Goal: Task Accomplishment & Management: Manage account settings

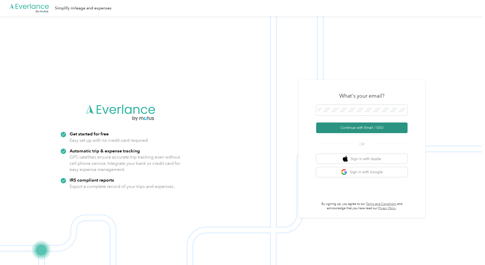
click at [352, 128] on button "Continue with Email / SSO" at bounding box center [361, 128] width 91 height 11
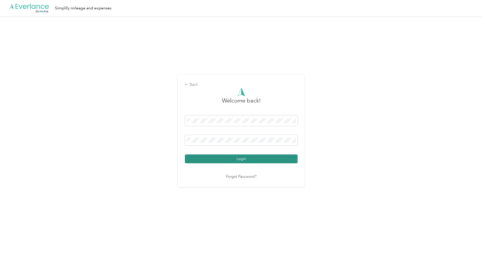
click at [235, 158] on button "Login" at bounding box center [241, 159] width 113 height 9
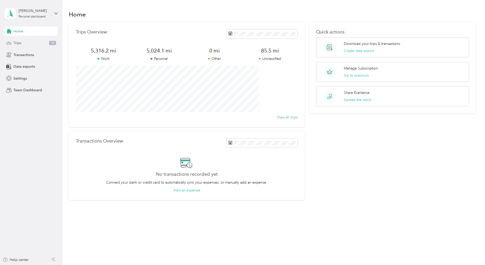
click at [19, 41] on span "Trips" at bounding box center [17, 42] width 8 height 5
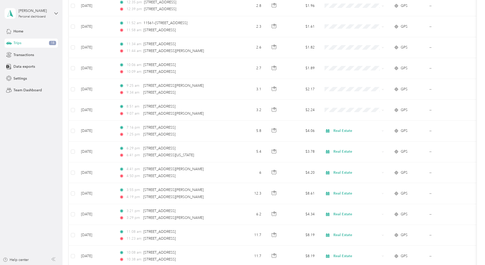
scroll to position [330, 0]
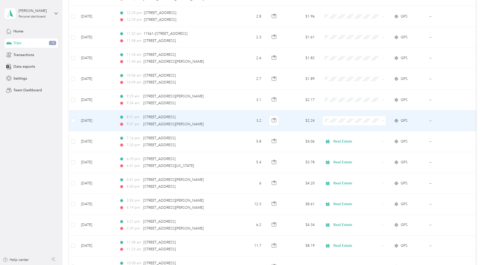
click at [77, 120] on td at bounding box center [73, 120] width 8 height 21
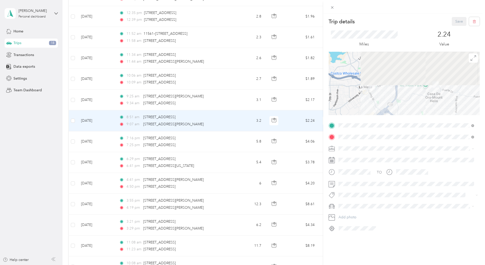
click at [107, 122] on div "Trip details Save This trip cannot be edited because it is either under review,…" at bounding box center [242, 132] width 485 height 265
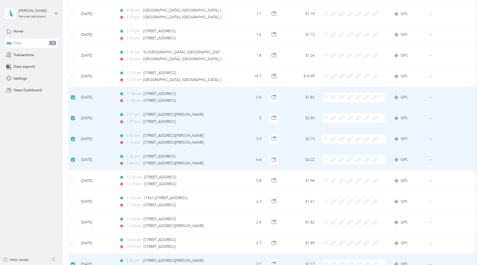
scroll to position [152, 0]
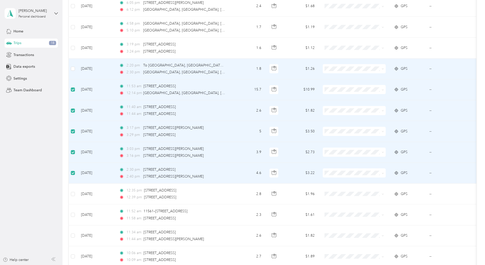
click at [77, 70] on td at bounding box center [73, 69] width 8 height 21
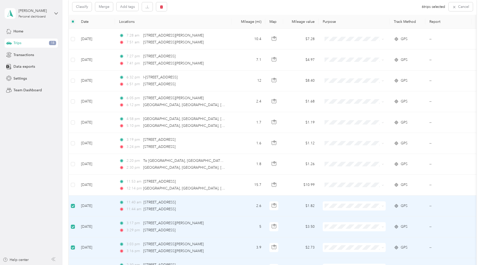
scroll to position [0, 0]
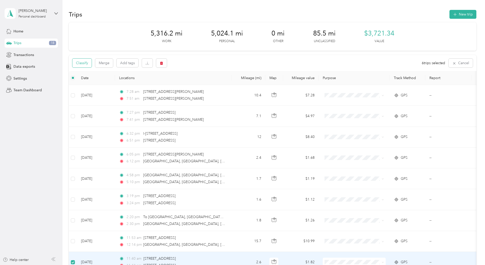
click at [92, 60] on button "Classify" at bounding box center [81, 63] width 19 height 9
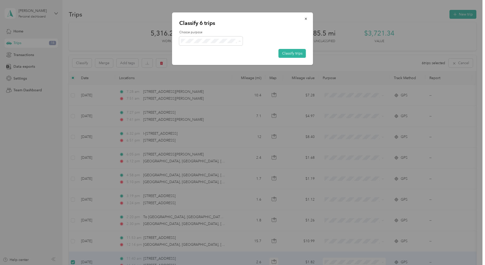
click at [200, 69] on li "Real Estate" at bounding box center [210, 68] width 63 height 9
click at [288, 53] on button "Classify trips" at bounding box center [291, 53] width 27 height 9
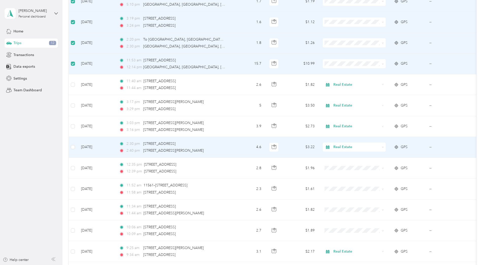
scroll to position [203, 0]
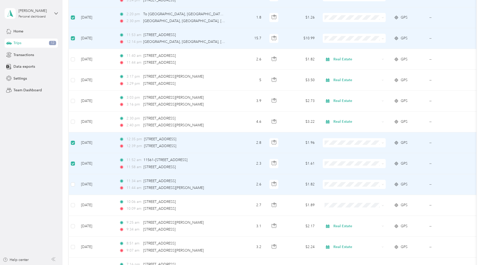
click at [75, 187] on label at bounding box center [73, 185] width 4 height 6
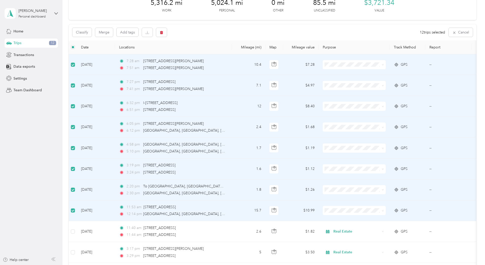
scroll to position [0, 0]
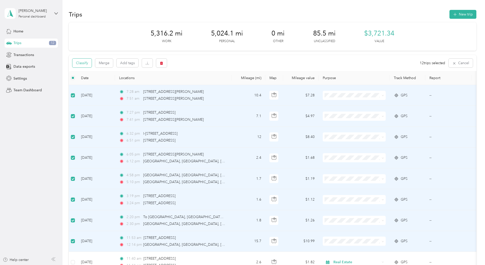
click at [92, 61] on button "Classify" at bounding box center [81, 63] width 19 height 9
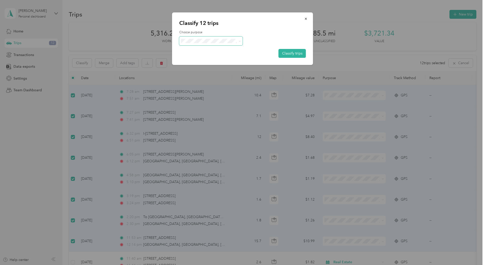
click at [239, 38] on span at bounding box center [210, 41] width 63 height 9
click at [200, 60] on li "Personal" at bounding box center [210, 58] width 63 height 9
click at [296, 53] on button "Classify trips" at bounding box center [291, 53] width 27 height 9
